Goal: Task Accomplishment & Management: Use online tool/utility

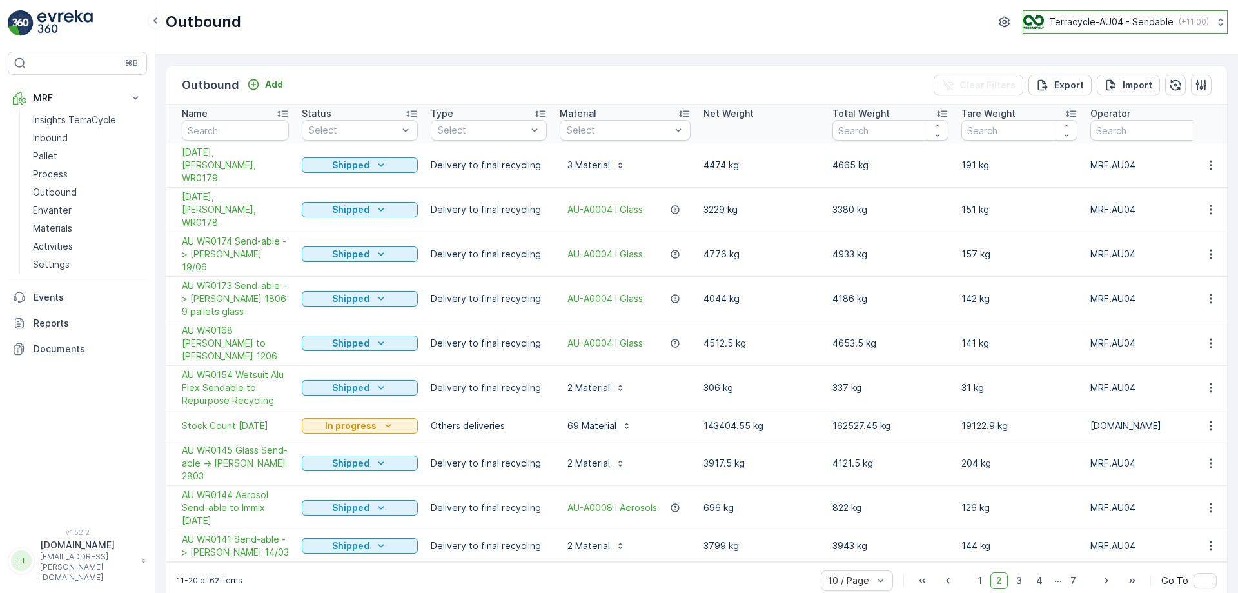
click at [1127, 16] on p "Terracycle-AU04 - Sendable" at bounding box center [1111, 21] width 124 height 13
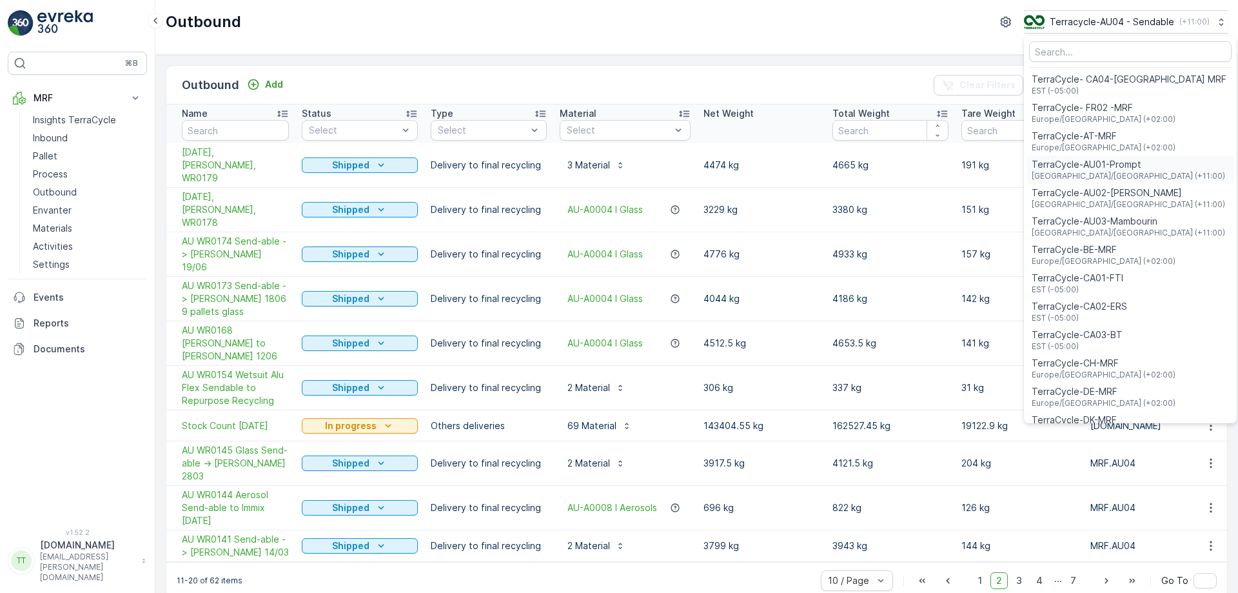
click at [1089, 165] on span "TerraCycle-AU01-Prompt" at bounding box center [1128, 164] width 193 height 13
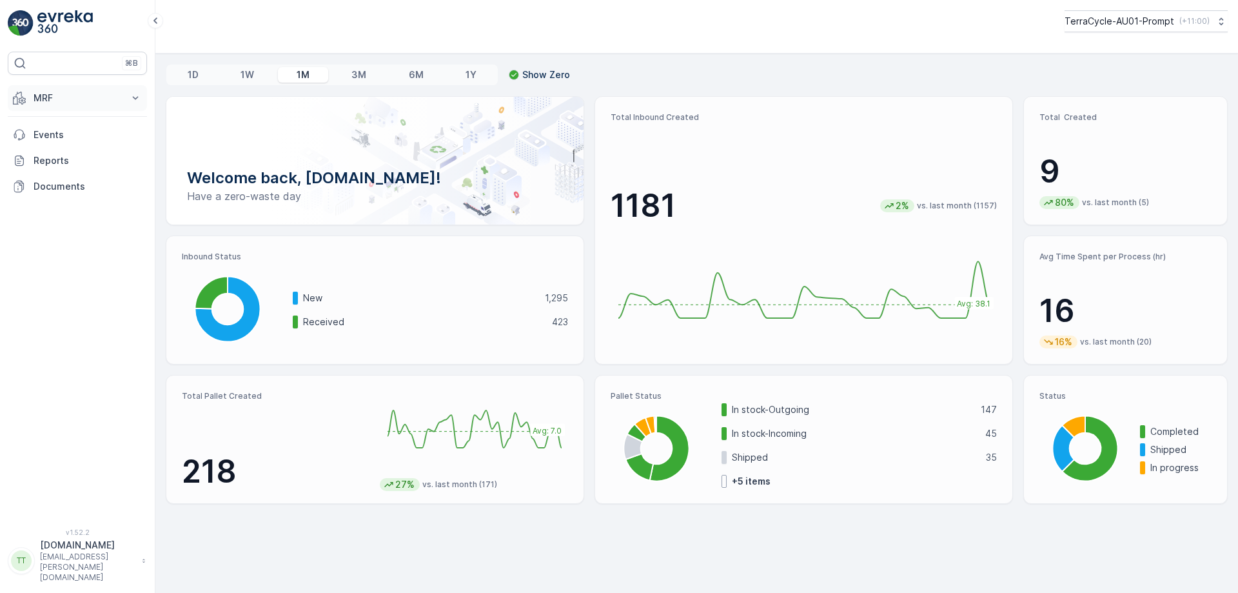
click at [123, 88] on button "MRF" at bounding box center [77, 98] width 139 height 26
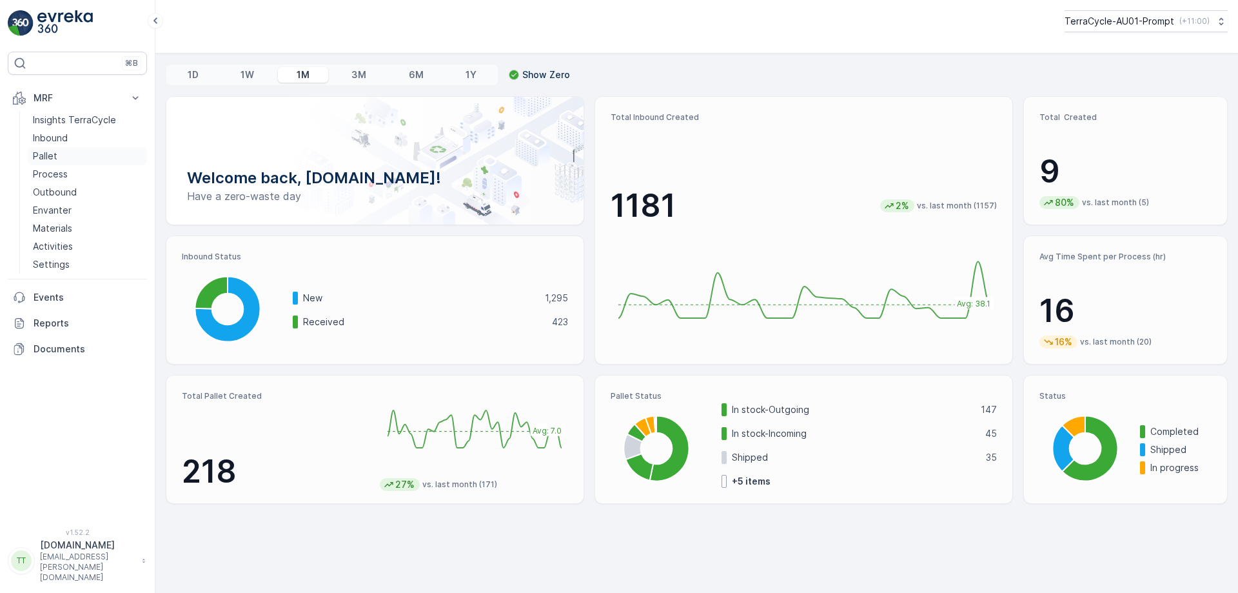
click at [70, 154] on link "Pallet" at bounding box center [87, 156] width 119 height 18
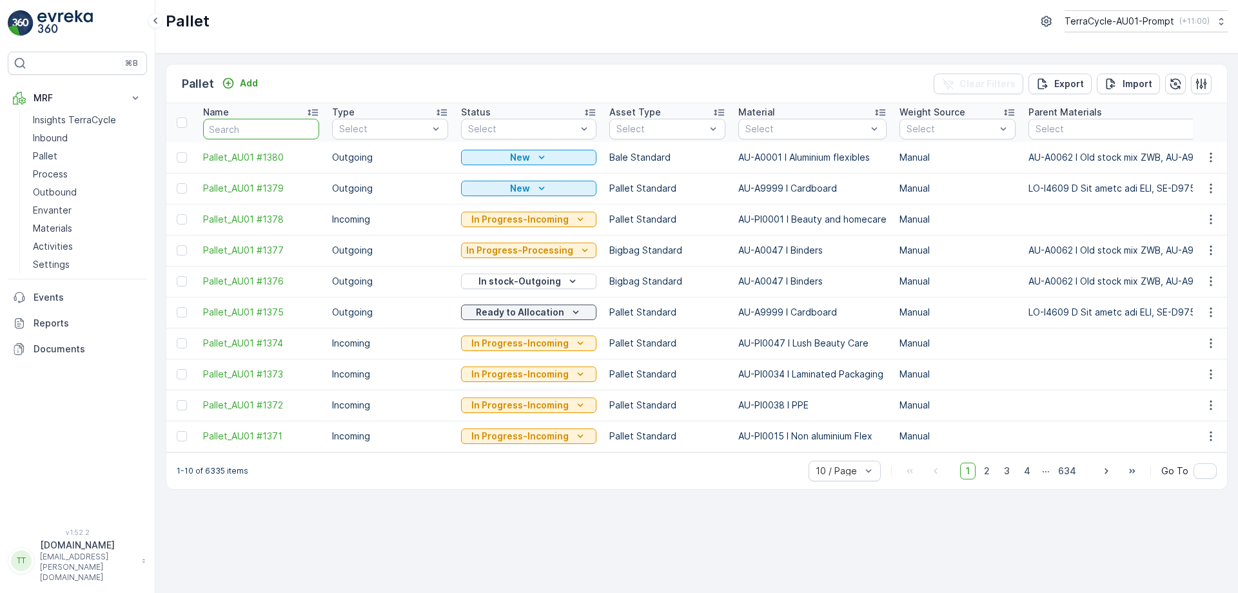
click at [277, 134] on input "text" at bounding box center [261, 129] width 116 height 21
type input "22854"
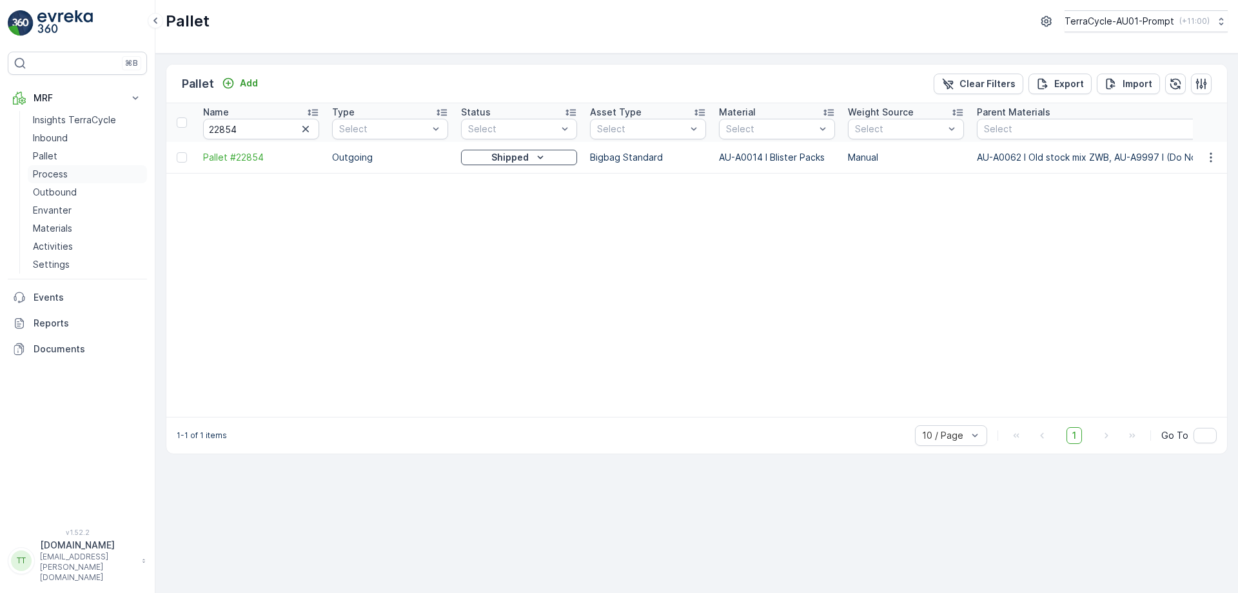
click at [72, 177] on link "Process" at bounding box center [87, 174] width 119 height 18
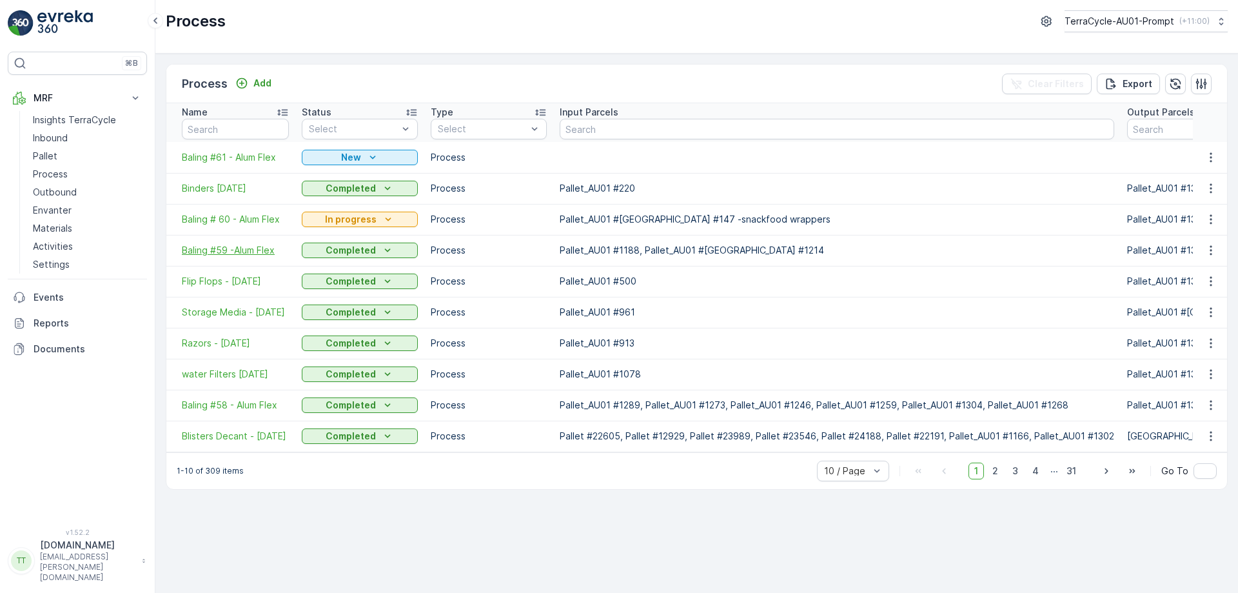
click at [215, 250] on span "Baling #59 -Alum Flex" at bounding box center [235, 250] width 107 height 13
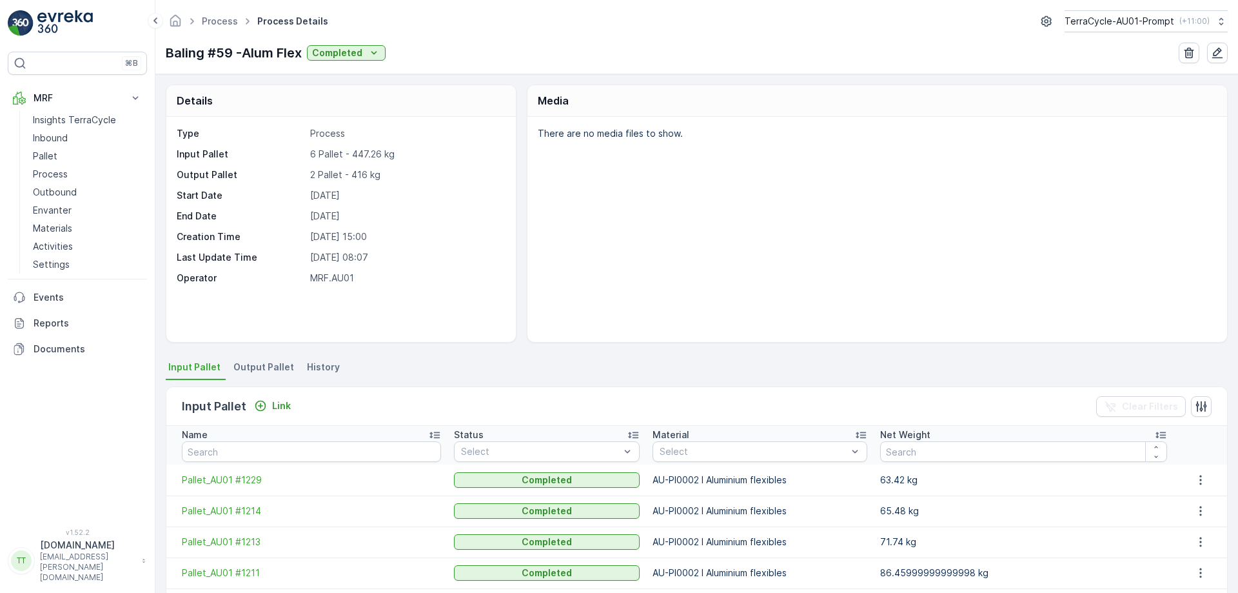
click at [242, 365] on span "Output Pallet" at bounding box center [263, 366] width 61 height 13
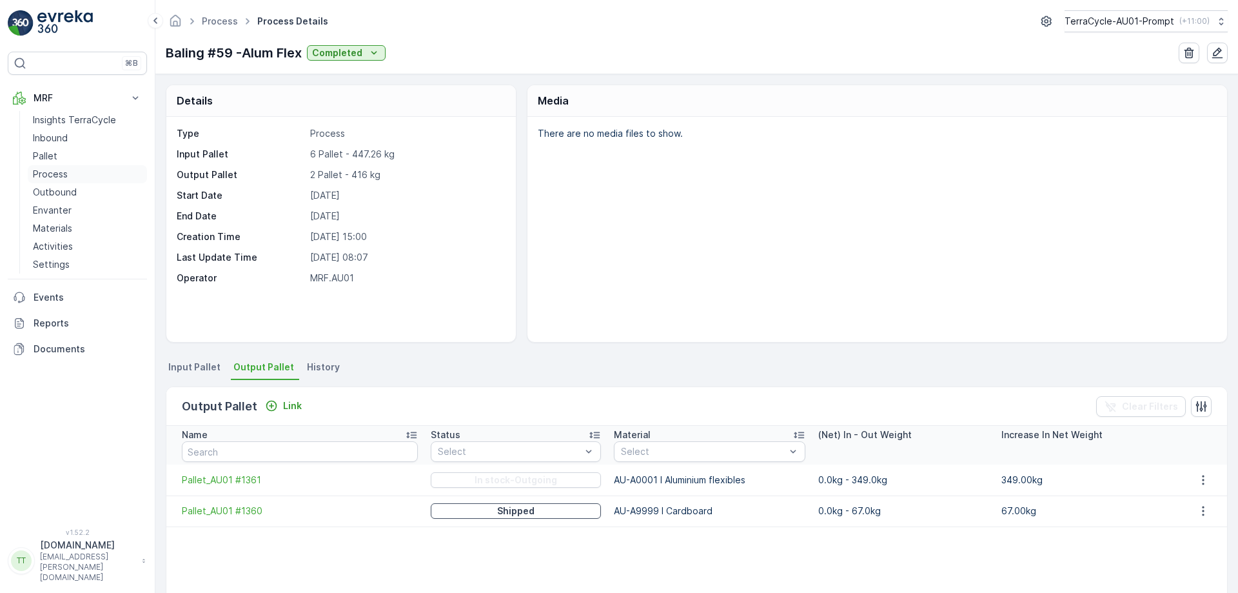
click at [59, 171] on p "Process" at bounding box center [50, 174] width 35 height 13
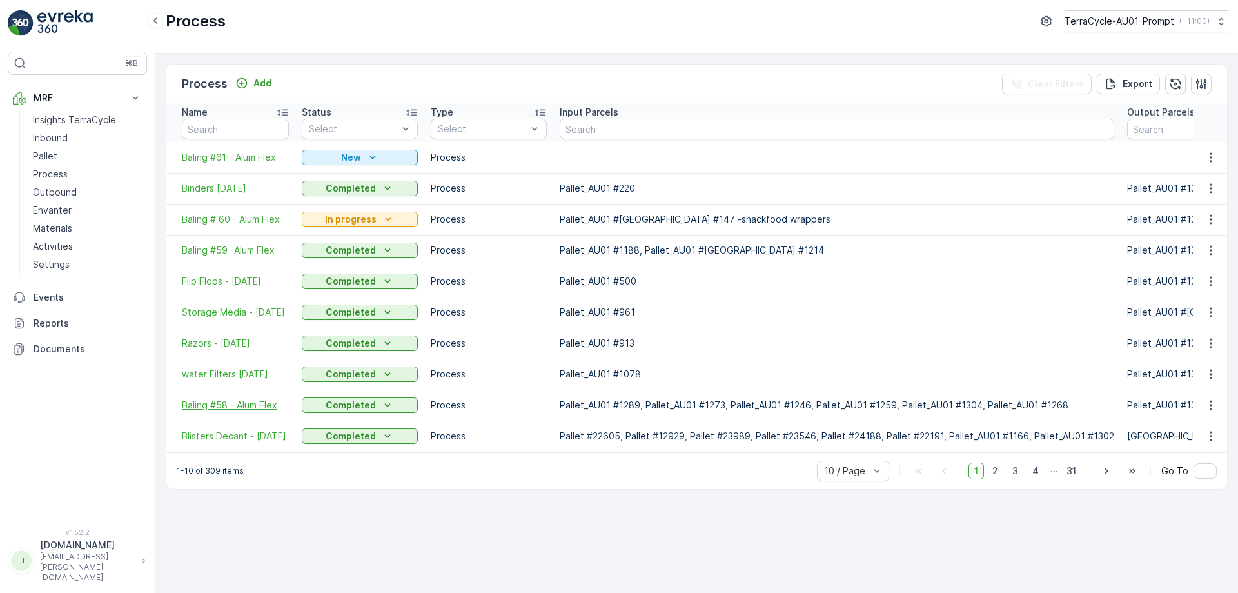
click at [227, 403] on span "Baling #58 - Alum Flex" at bounding box center [235, 404] width 107 height 13
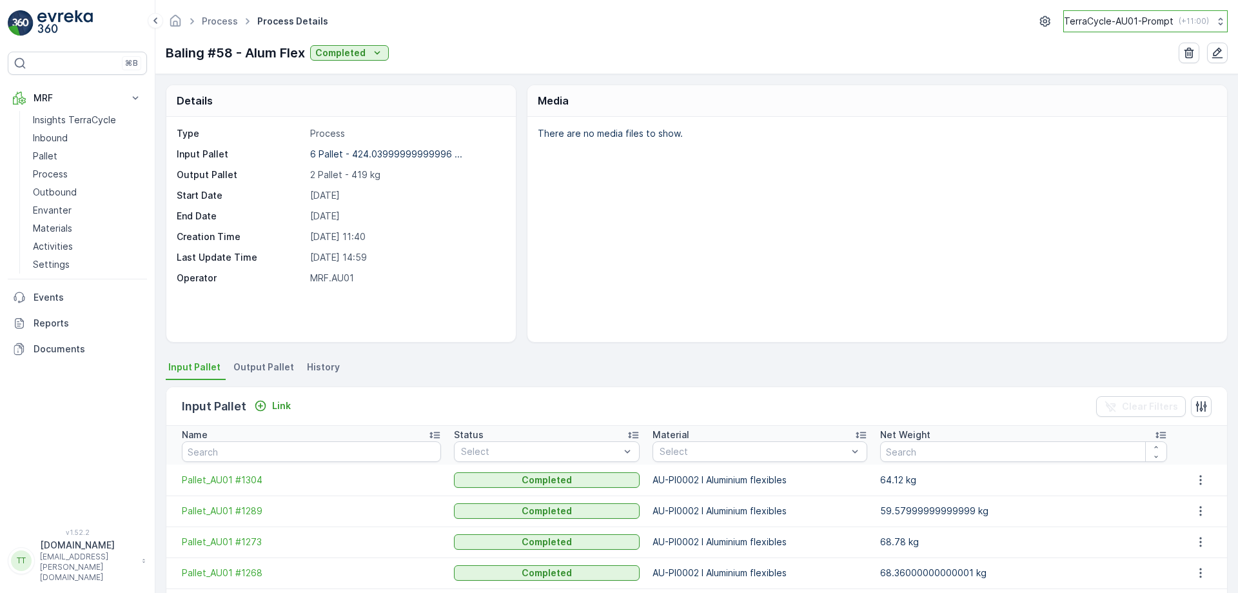
click at [1128, 26] on p "TerraCycle-AU01-Prompt" at bounding box center [1119, 21] width 110 height 13
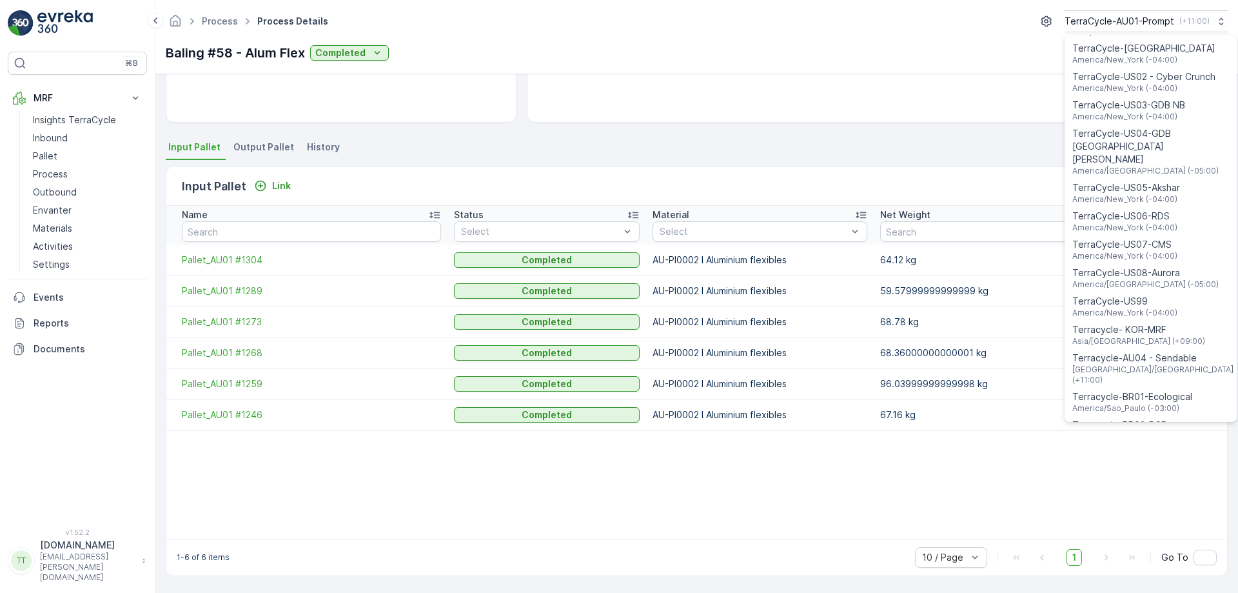
scroll to position [927, 0]
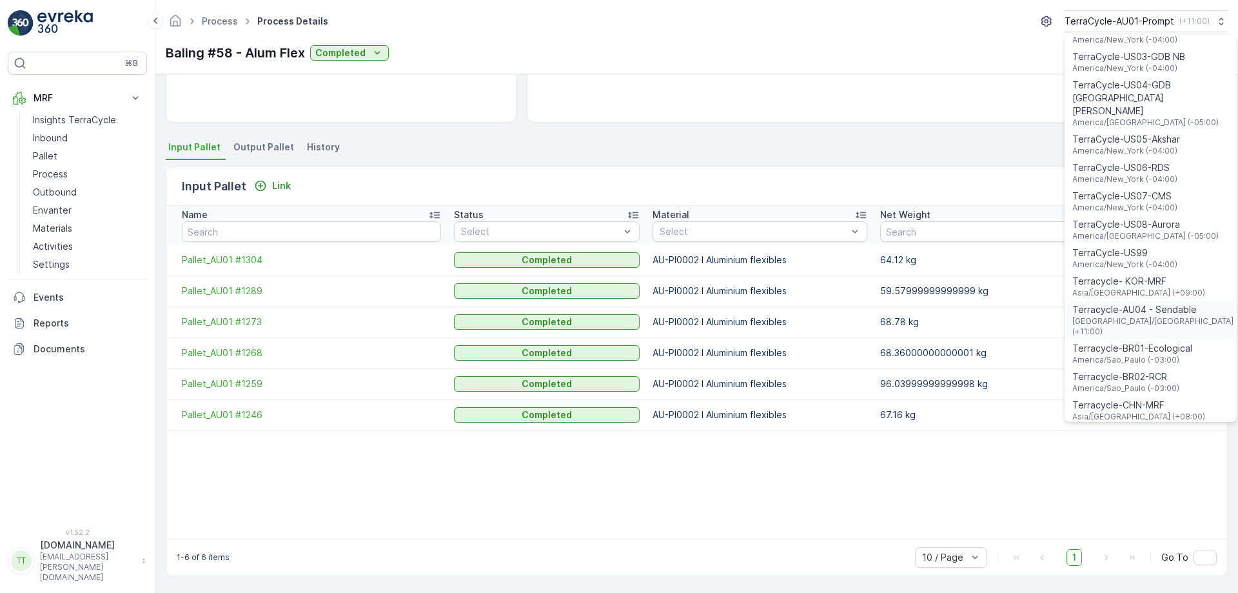
click at [1164, 303] on span "Terracycle-AU04 - Sendable" at bounding box center [1153, 309] width 163 height 13
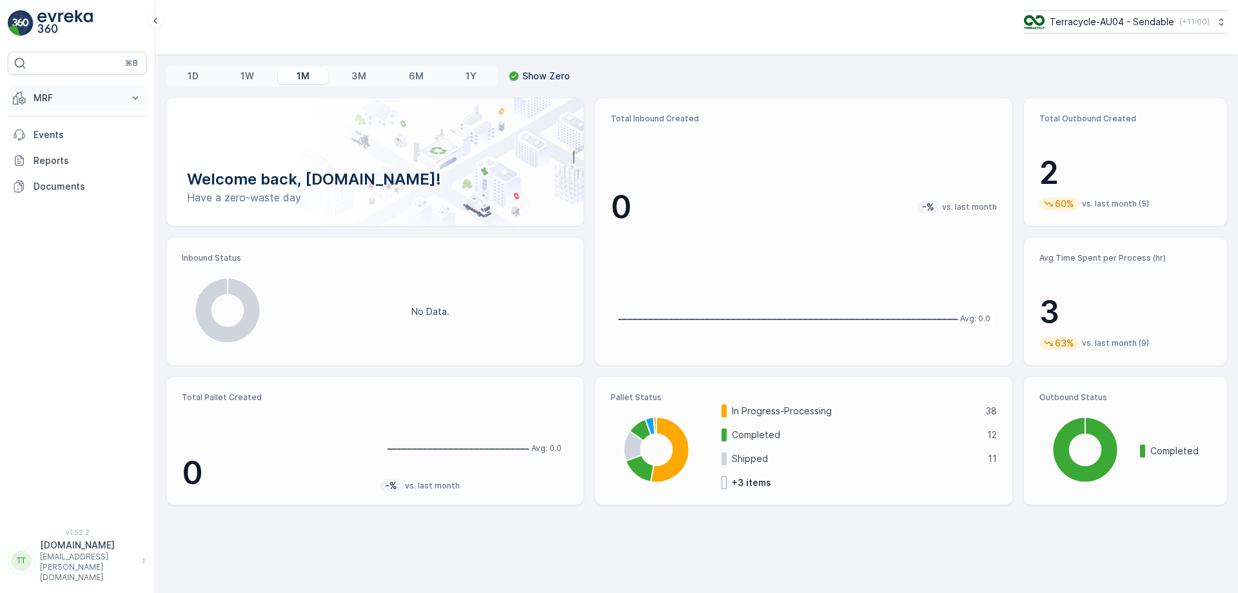
click at [68, 92] on p "MRF" at bounding box center [78, 98] width 88 height 13
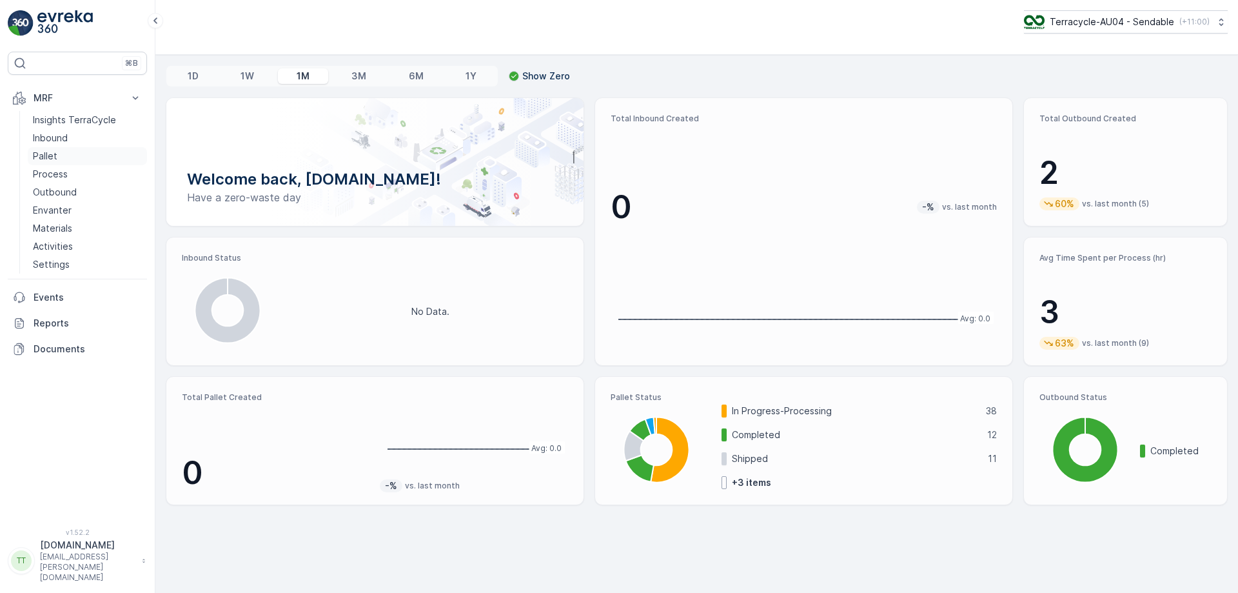
click at [94, 156] on link "Pallet" at bounding box center [87, 156] width 119 height 18
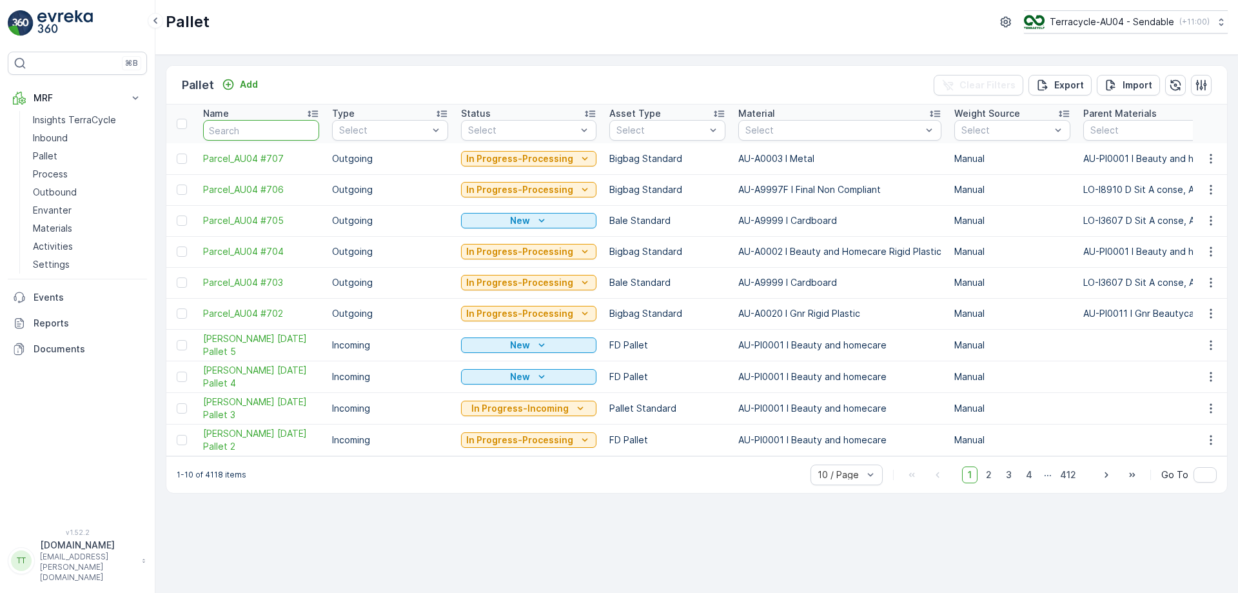
click at [279, 133] on input "text" at bounding box center [261, 130] width 116 height 21
type input "fd mecc"
